Goal: Find specific page/section: Find specific page/section

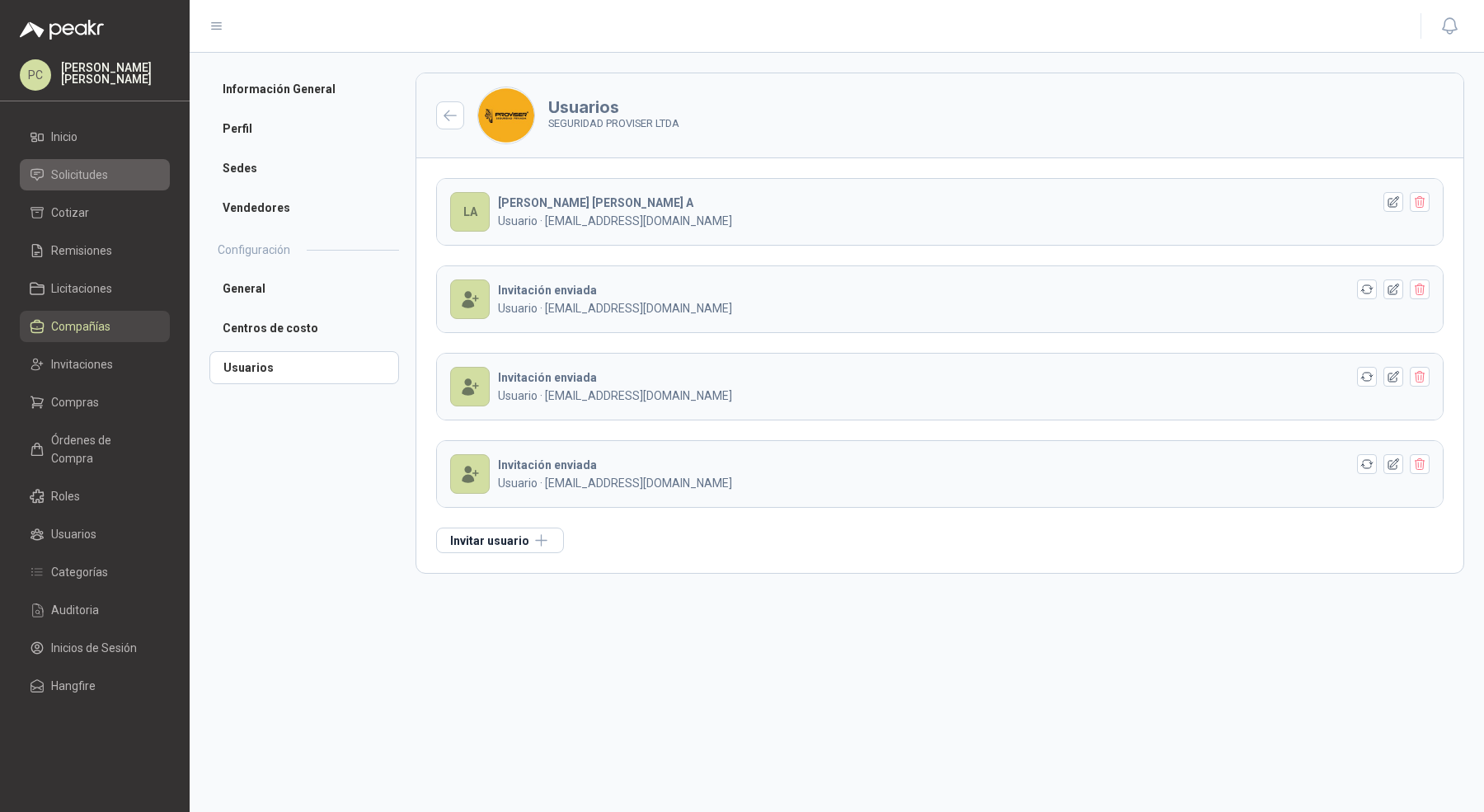
click at [77, 177] on span "Solicitudes" at bounding box center [79, 174] width 57 height 18
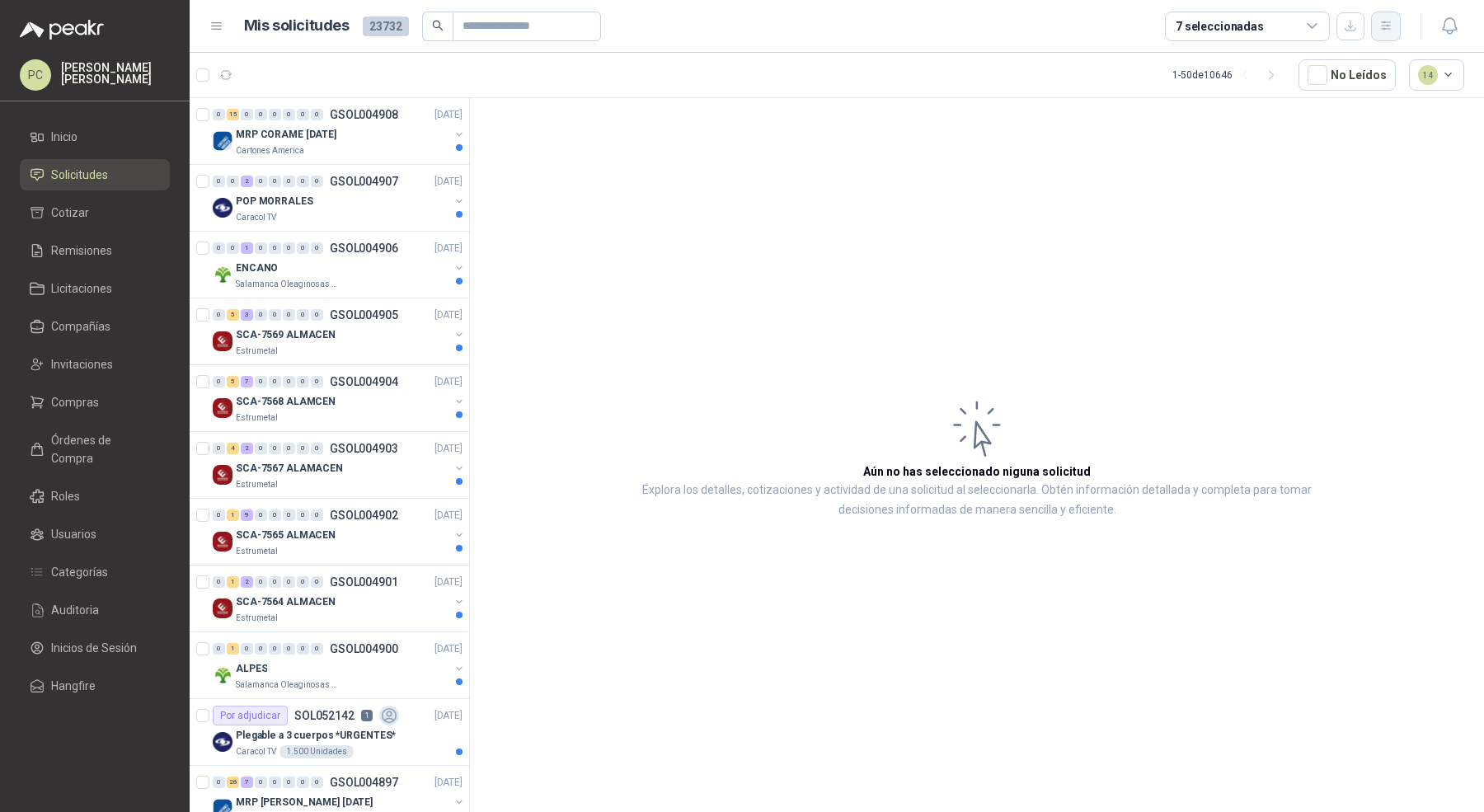
click at [1389, 30] on icon "button" at bounding box center [1386, 25] width 14 height 14
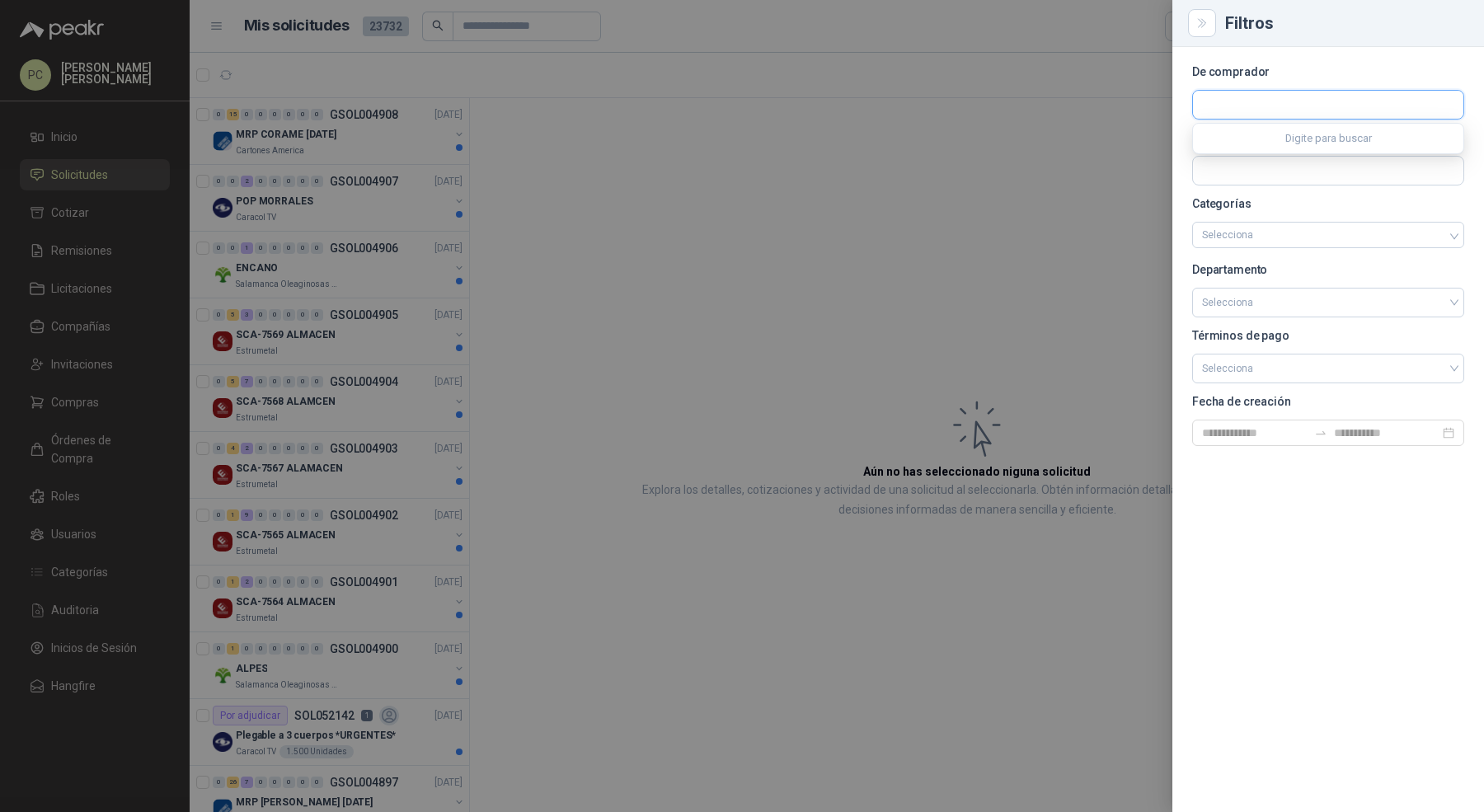
click at [1293, 112] on input "text" at bounding box center [1328, 104] width 271 height 28
type input "******"
click at [1265, 140] on p "SEGURIDAD PROVISER LTDA" at bounding box center [1375, 140] width 289 height 10
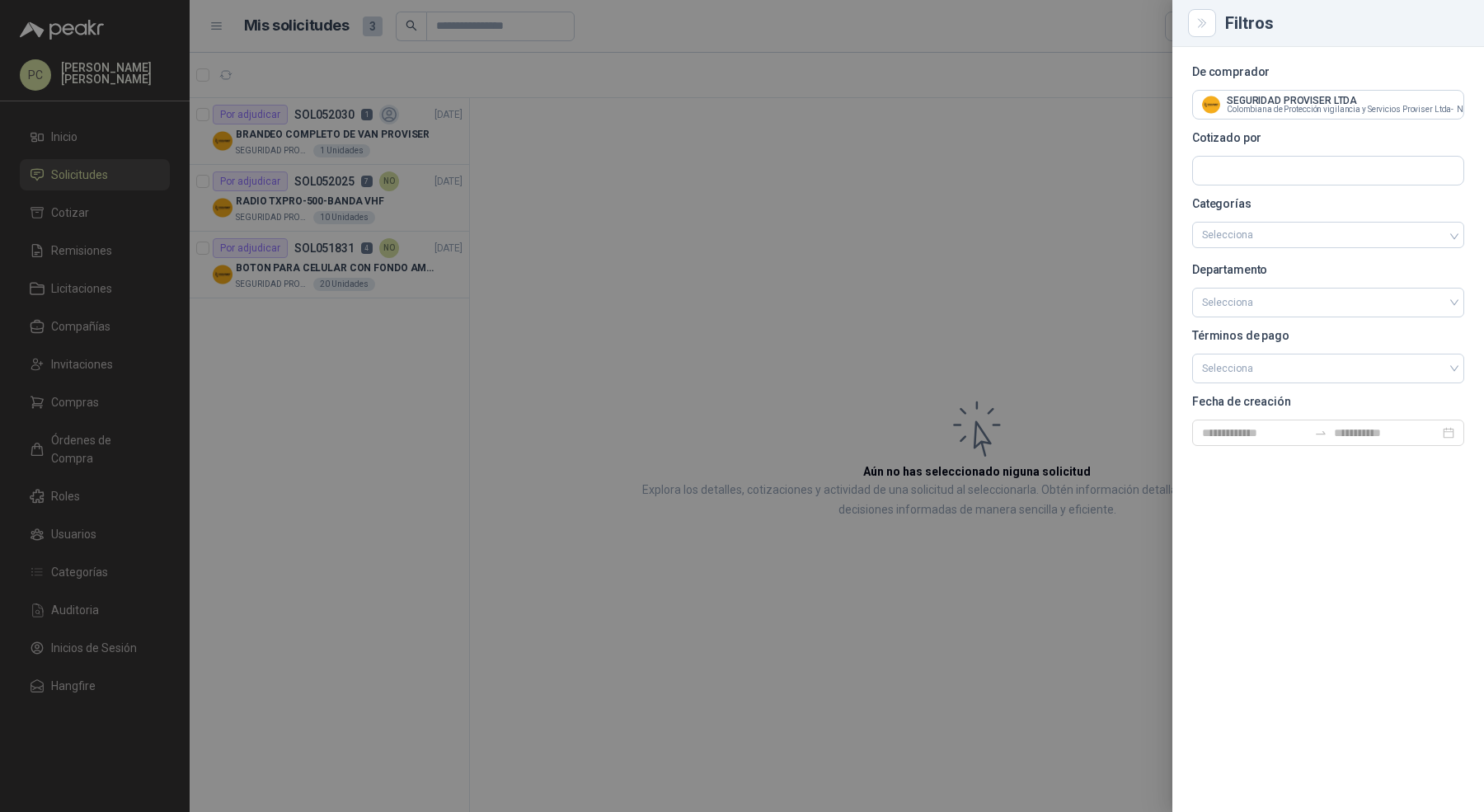
click at [702, 313] on div at bounding box center [742, 406] width 1484 height 812
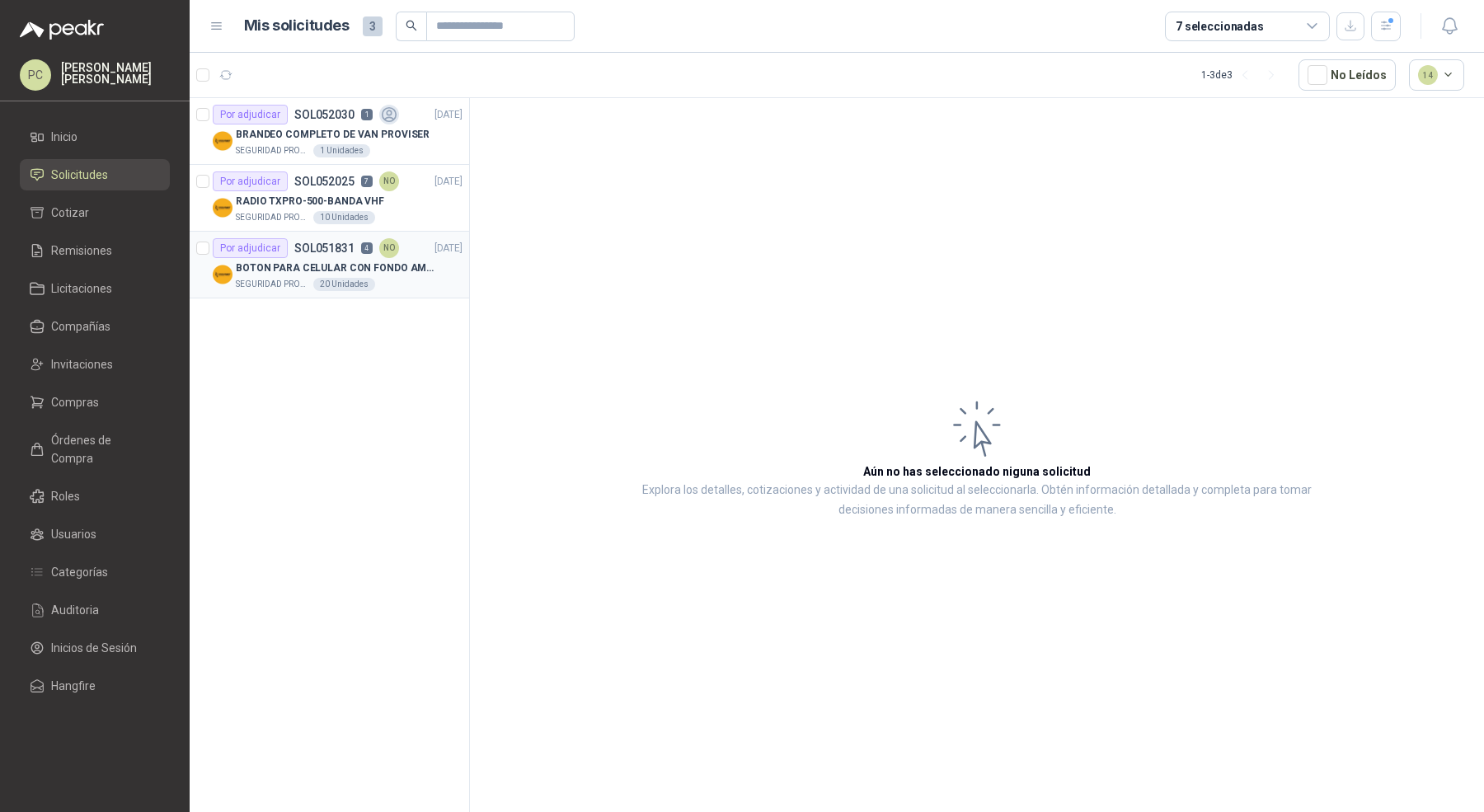
click at [407, 278] on div "SEGURIDAD PROVISER LTDA 20 Unidades" at bounding box center [348, 284] width 227 height 13
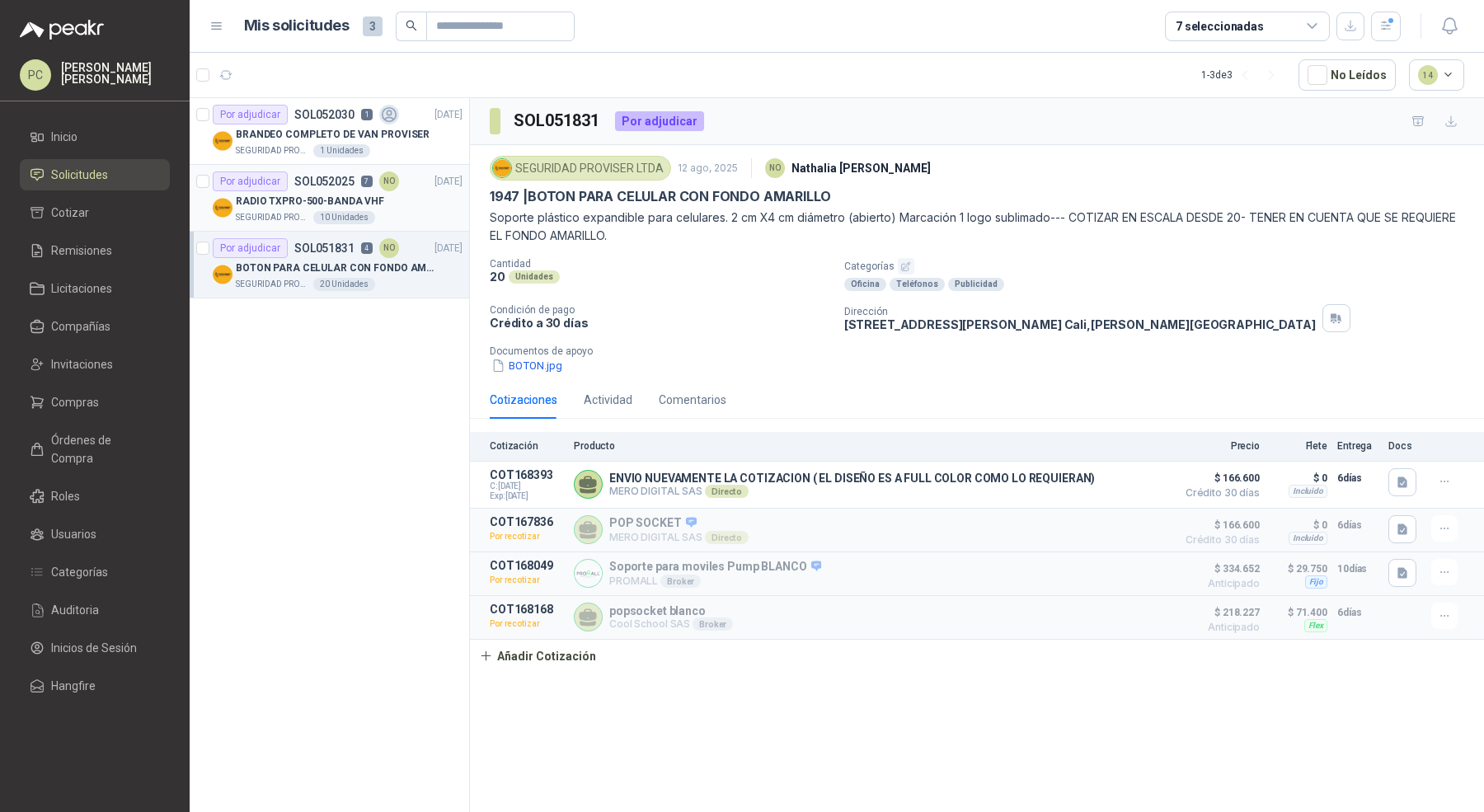
click at [422, 205] on div "RADIO TXPRO-500-BANDA VHF" at bounding box center [348, 201] width 227 height 19
